Goal: Find specific page/section: Find specific page/section

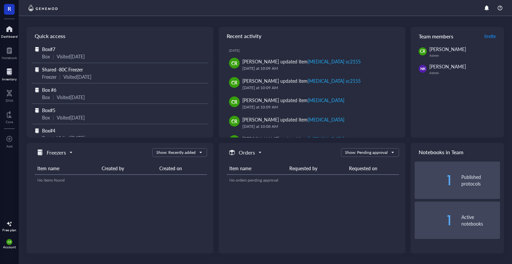
click at [13, 71] on div at bounding box center [9, 71] width 15 height 11
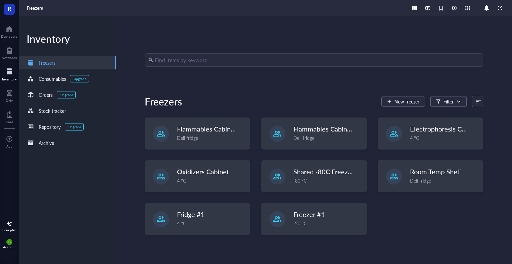
click at [167, 58] on input "search" at bounding box center [317, 60] width 325 height 13
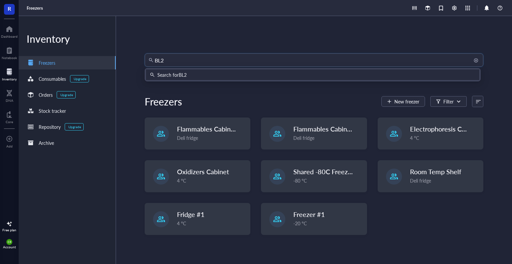
type input "BL21"
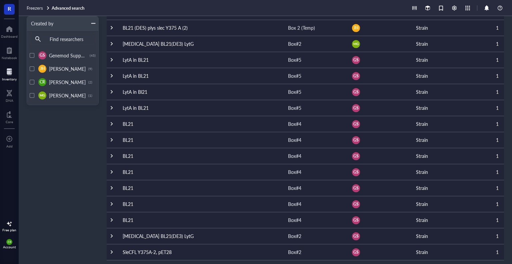
scroll to position [219, 0]
